Goal: Task Accomplishment & Management: Use online tool/utility

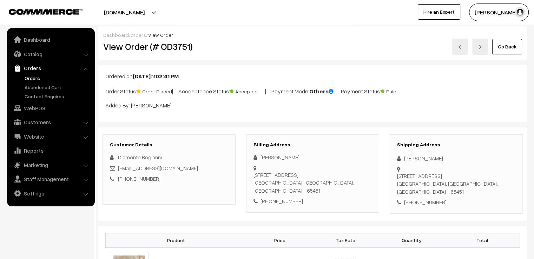
click at [510, 47] on link "Go Back" at bounding box center [507, 46] width 30 height 15
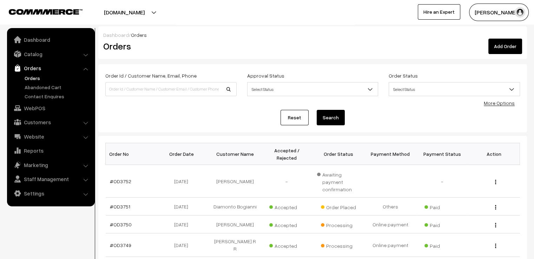
click at [394, 112] on div "Reset Search" at bounding box center [312, 117] width 414 height 15
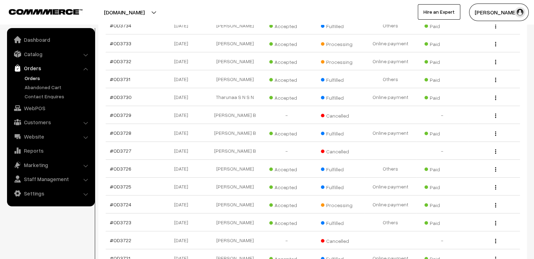
scroll to position [547, 0]
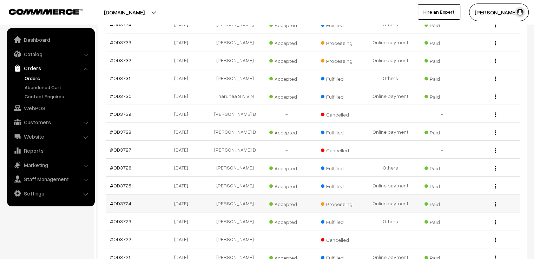
click at [116, 200] on link "#OD3724" at bounding box center [120, 203] width 21 height 6
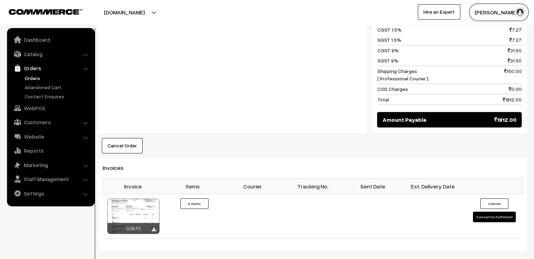
scroll to position [618, 0]
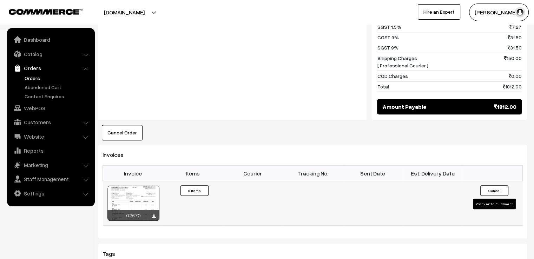
click at [503, 199] on button "Convert to Fulfilment" at bounding box center [494, 204] width 43 height 11
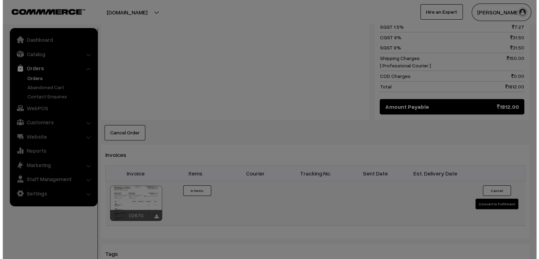
scroll to position [621, 0]
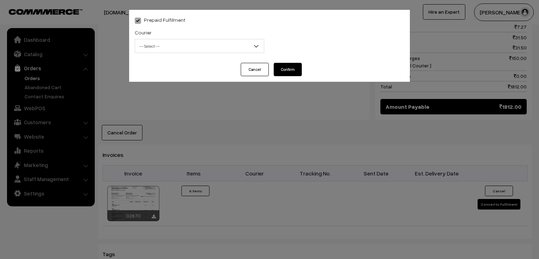
click at [170, 48] on span "-- Select --" at bounding box center [199, 46] width 129 height 12
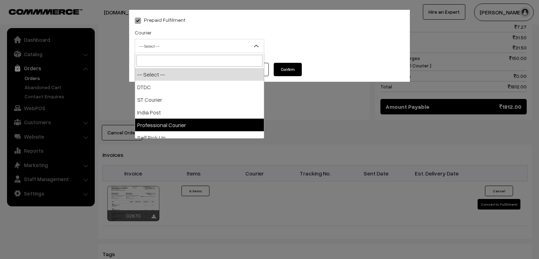
select select "4"
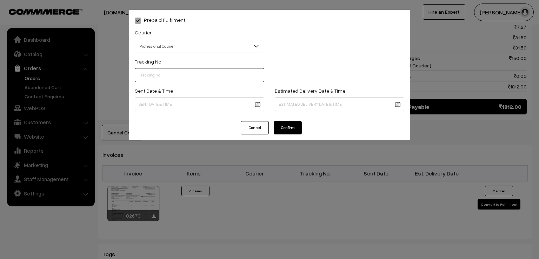
click at [165, 77] on input "text" at bounding box center [199, 75] width 129 height 14
type input "e"
type input "EDQ26396913"
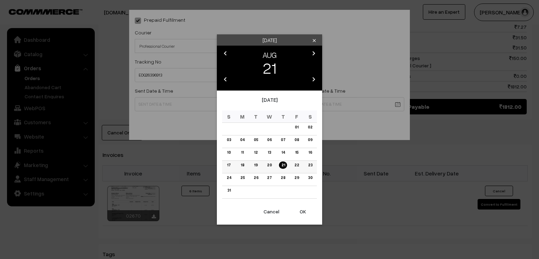
click at [268, 163] on link "20" at bounding box center [269, 164] width 9 height 7
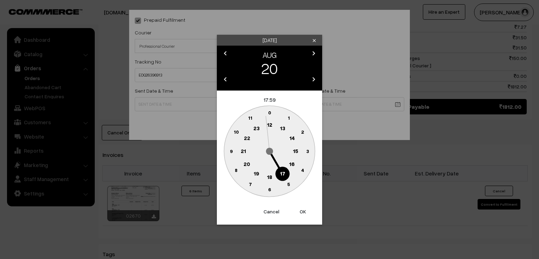
click at [229, 152] on circle at bounding box center [231, 151] width 14 height 14
click at [267, 112] on circle at bounding box center [265, 113] width 9 height 9
type input "20-08-2025 09:59"
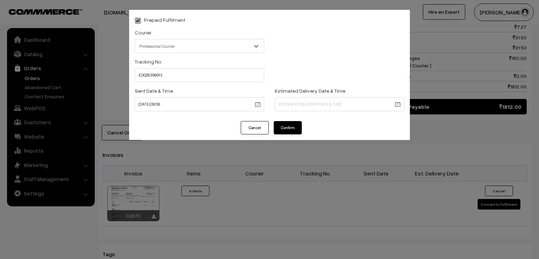
click at [291, 124] on button "Confirm" at bounding box center [288, 127] width 28 height 13
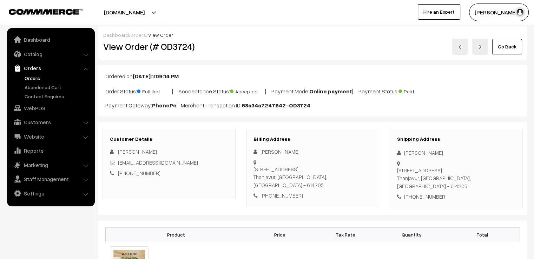
click at [514, 42] on link "Go Back" at bounding box center [507, 46] width 30 height 15
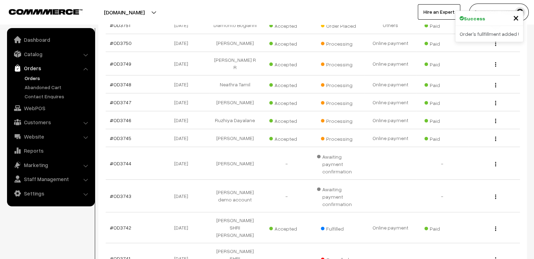
scroll to position [211, 0]
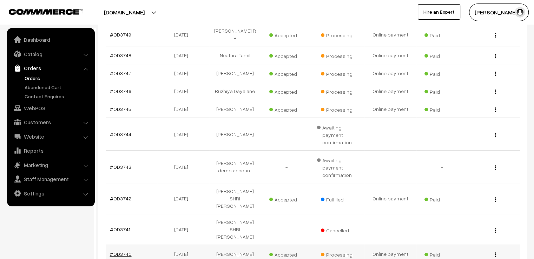
click at [118, 251] on link "#OD3740" at bounding box center [121, 254] width 22 height 6
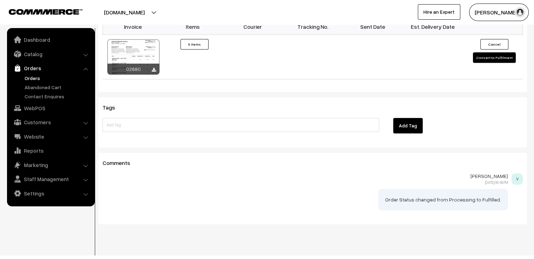
scroll to position [685, 0]
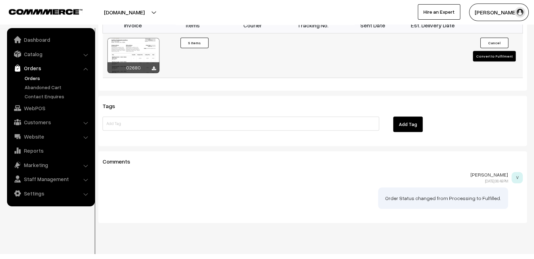
click at [503, 51] on button "Convert to Fulfilment" at bounding box center [494, 56] width 43 height 11
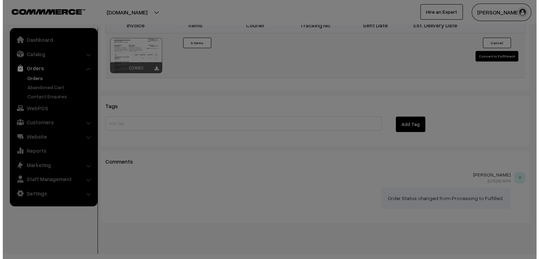
scroll to position [688, 0]
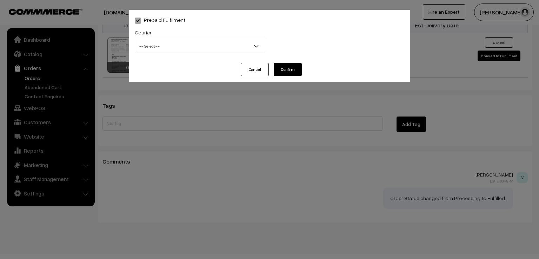
click at [238, 48] on span "-- Select --" at bounding box center [199, 46] width 129 height 12
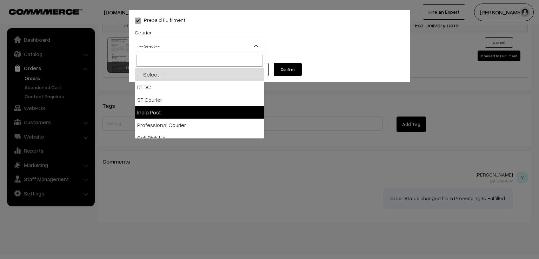
select select "3"
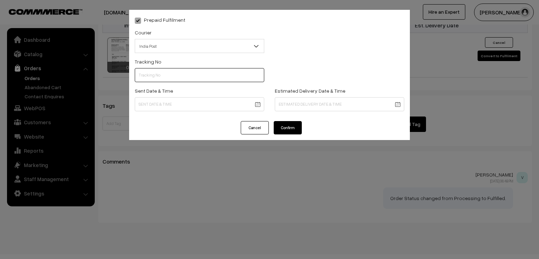
click at [201, 82] on input "text" at bounding box center [199, 75] width 129 height 14
type input "ET531772581IN"
click at [195, 112] on div "Sent Date & Time" at bounding box center [199, 100] width 140 height 29
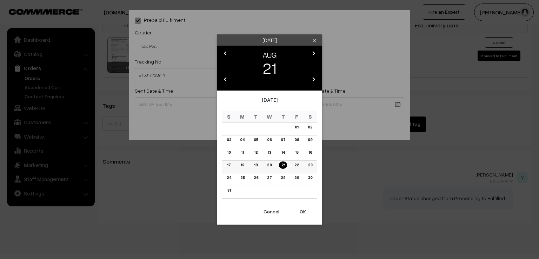
click at [270, 163] on link "20" at bounding box center [269, 164] width 9 height 7
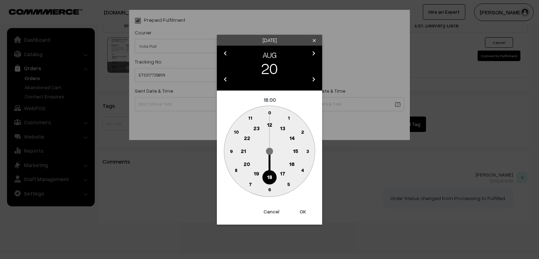
click at [226, 151] on circle at bounding box center [231, 151] width 14 height 14
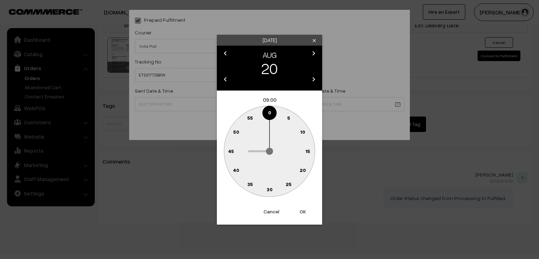
click at [270, 112] on text "0" at bounding box center [269, 112] width 3 height 6
type input "20-08-2025 09:00"
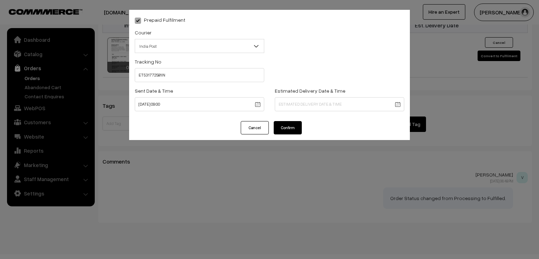
click at [285, 125] on button "Confirm" at bounding box center [288, 127] width 28 height 13
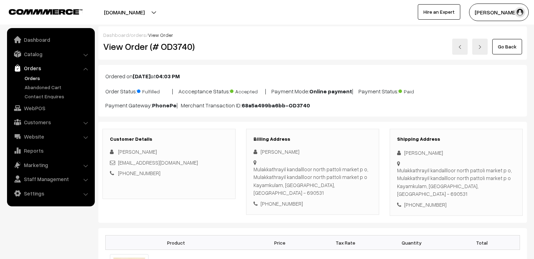
scroll to position [685, 0]
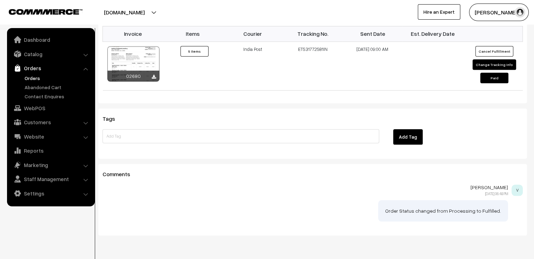
click at [285, 129] on div at bounding box center [240, 138] width 287 height 18
